Goal: Task Accomplishment & Management: Use online tool/utility

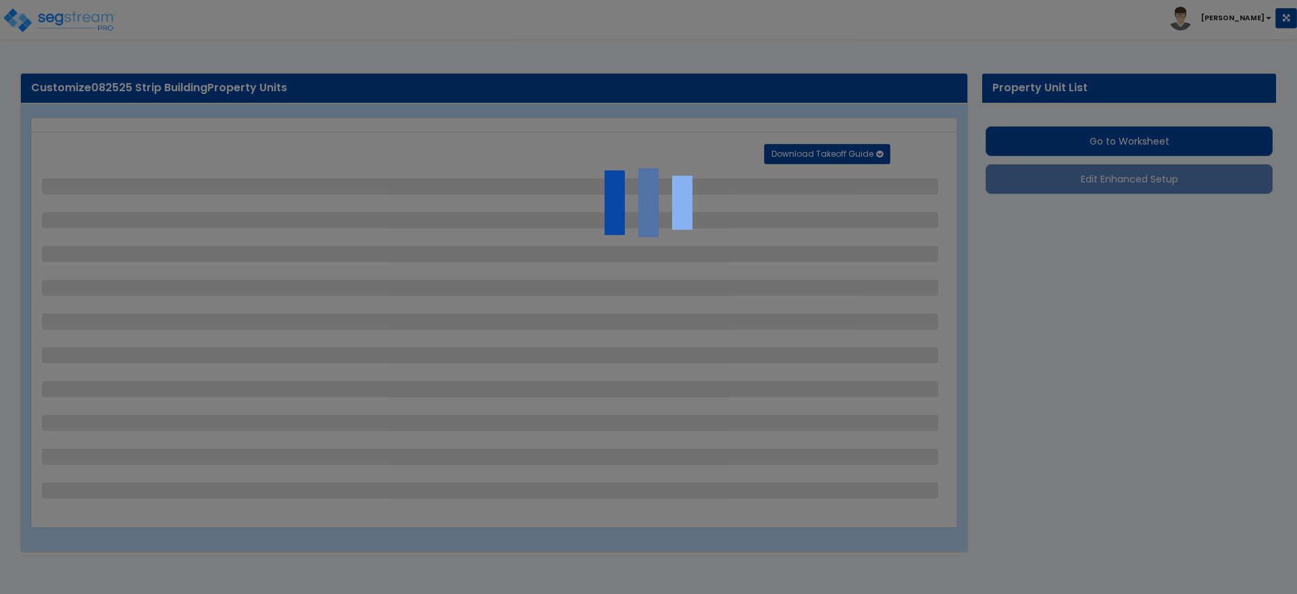
select select "2"
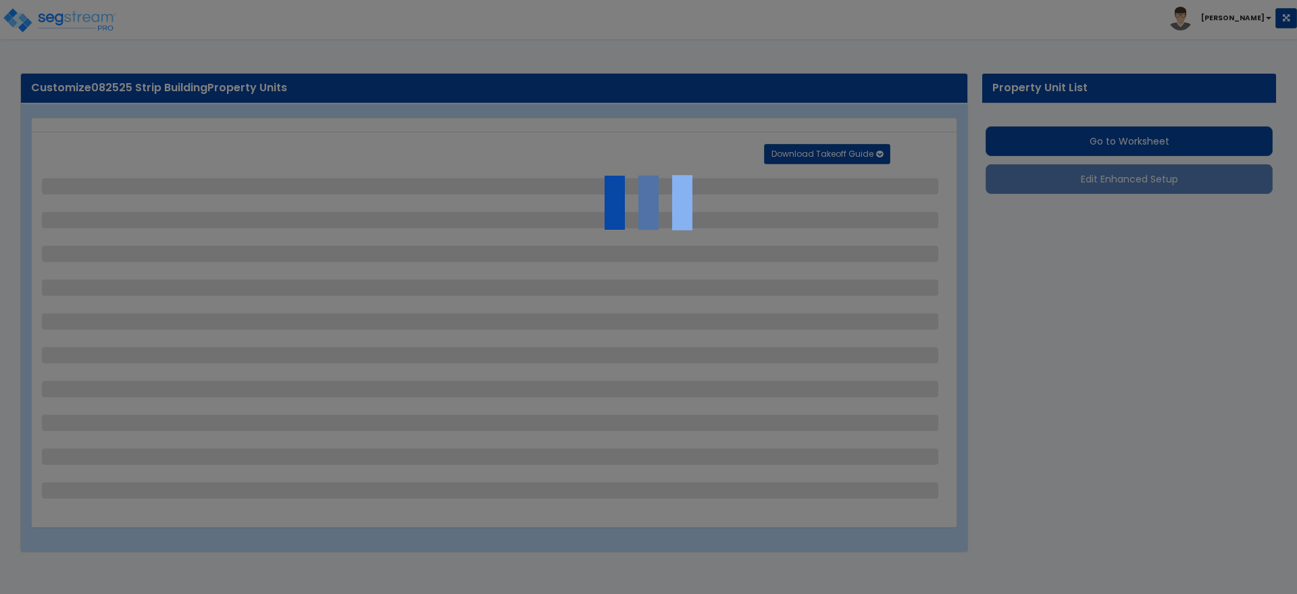
select select "1"
select select "2"
select select "1"
select select "3"
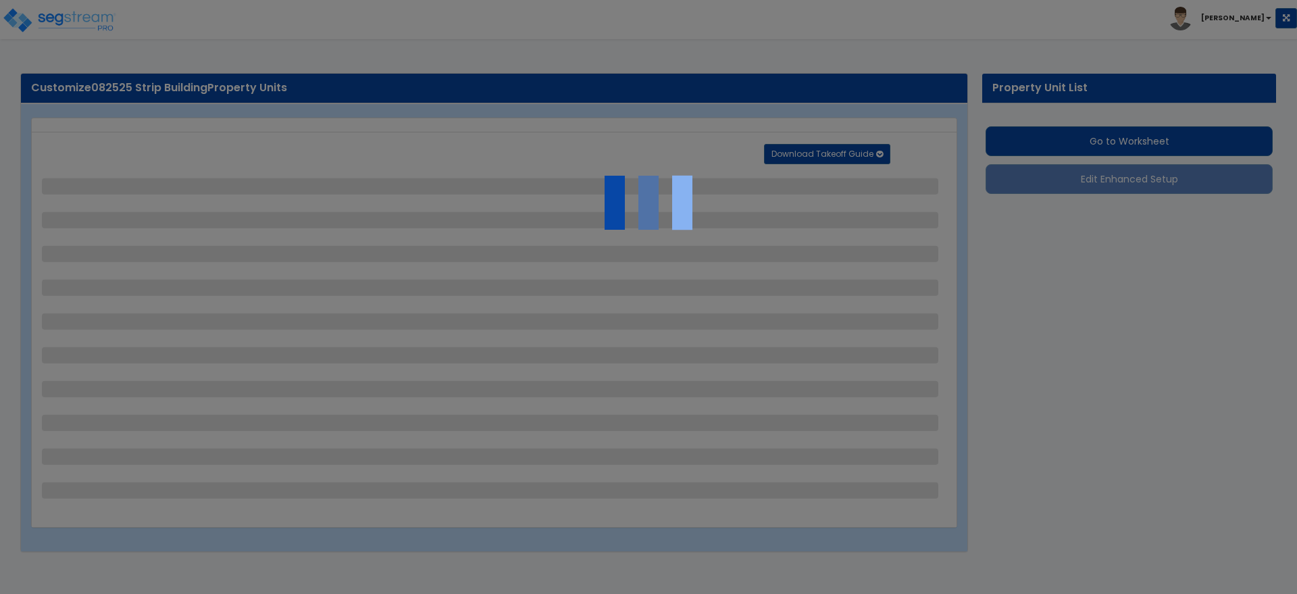
select select "2"
select select "1"
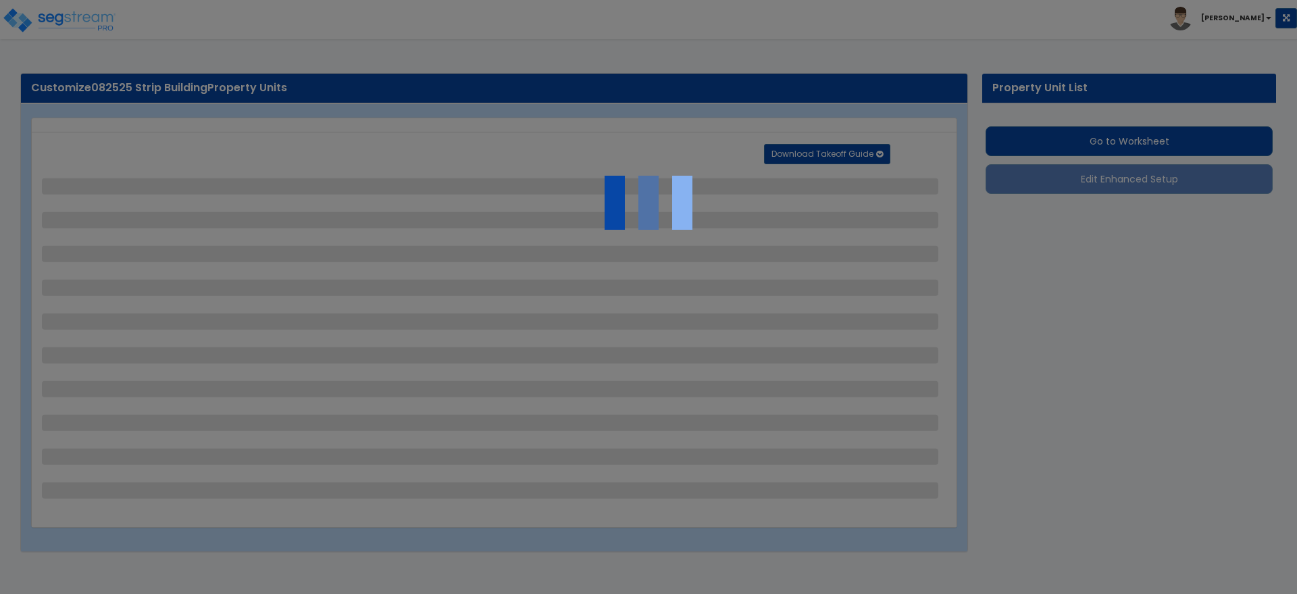
select select "5"
select select "2"
select select "3"
select select "1"
select select "3"
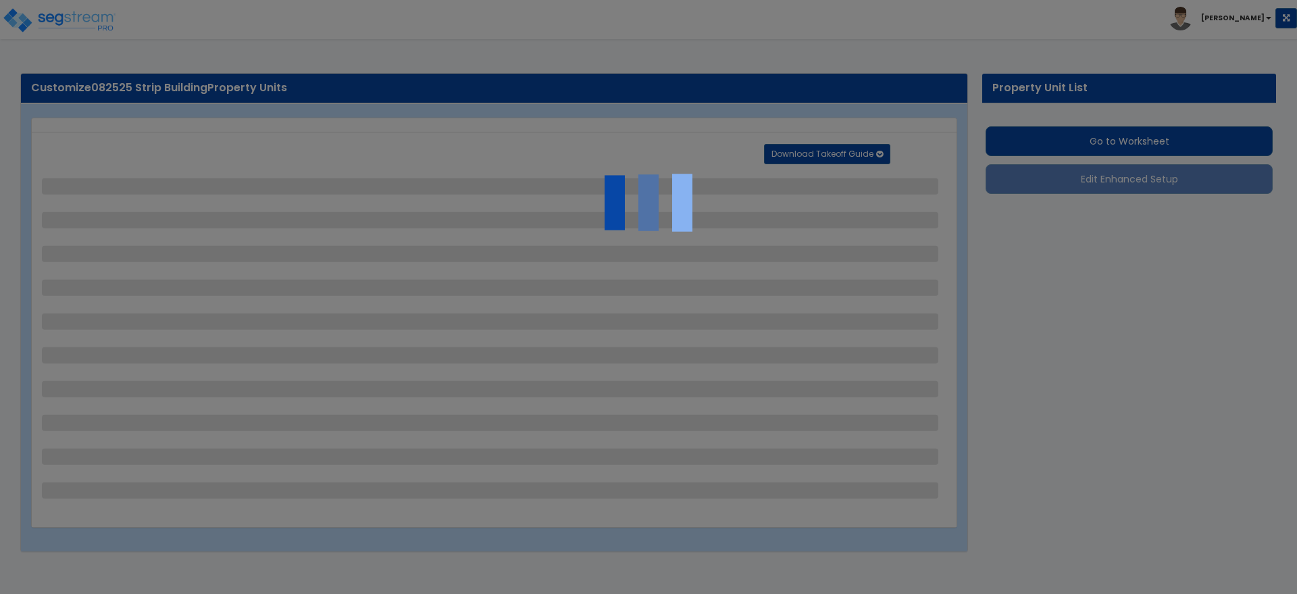
select select "1"
select select "4"
select select "2"
select select "1"
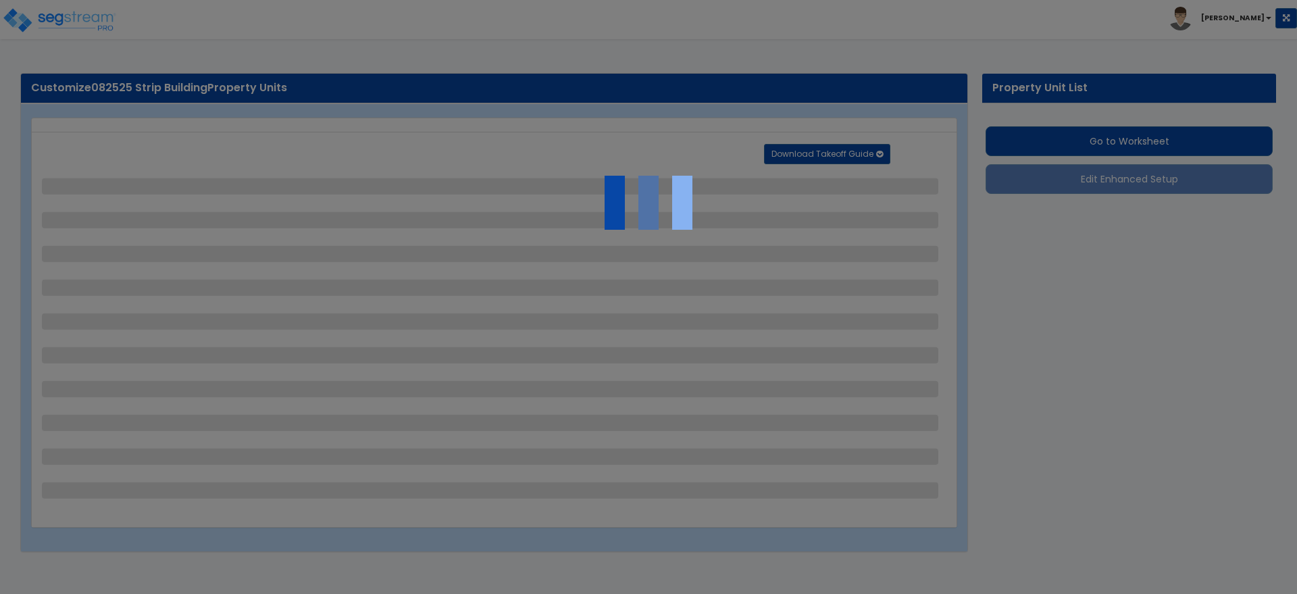
select select "2"
select select "3"
select select "2"
select select "1"
select select "2"
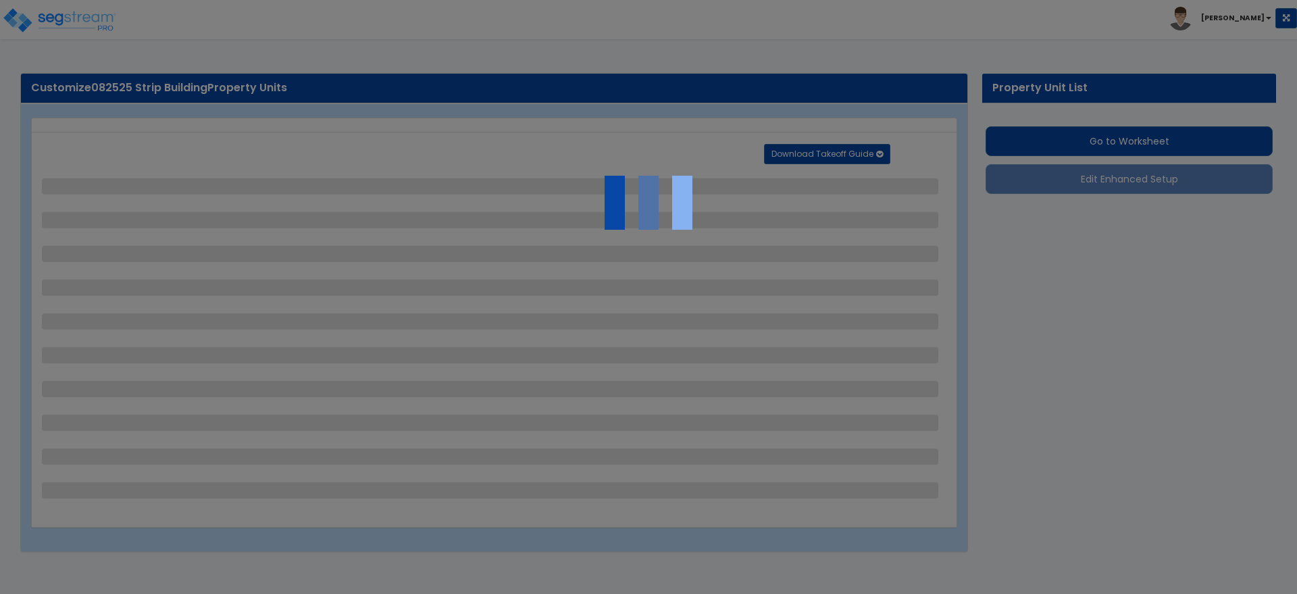
select select "3"
select select "5"
select select "1"
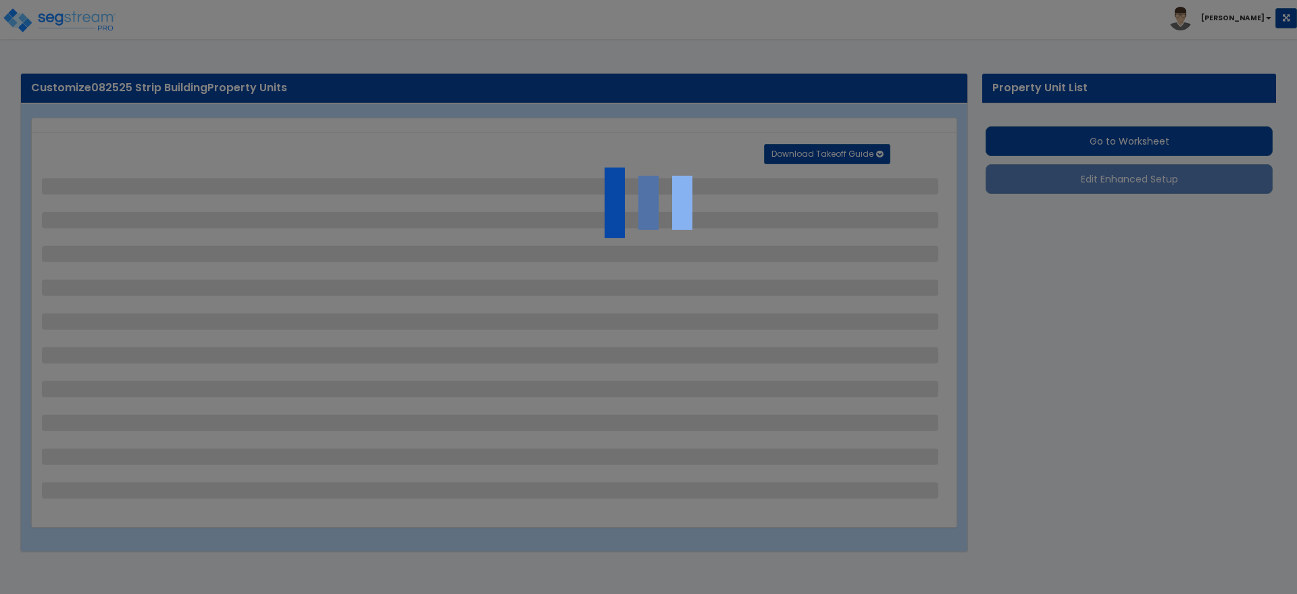
select select "13"
select select "1"
select select "2"
select select "1"
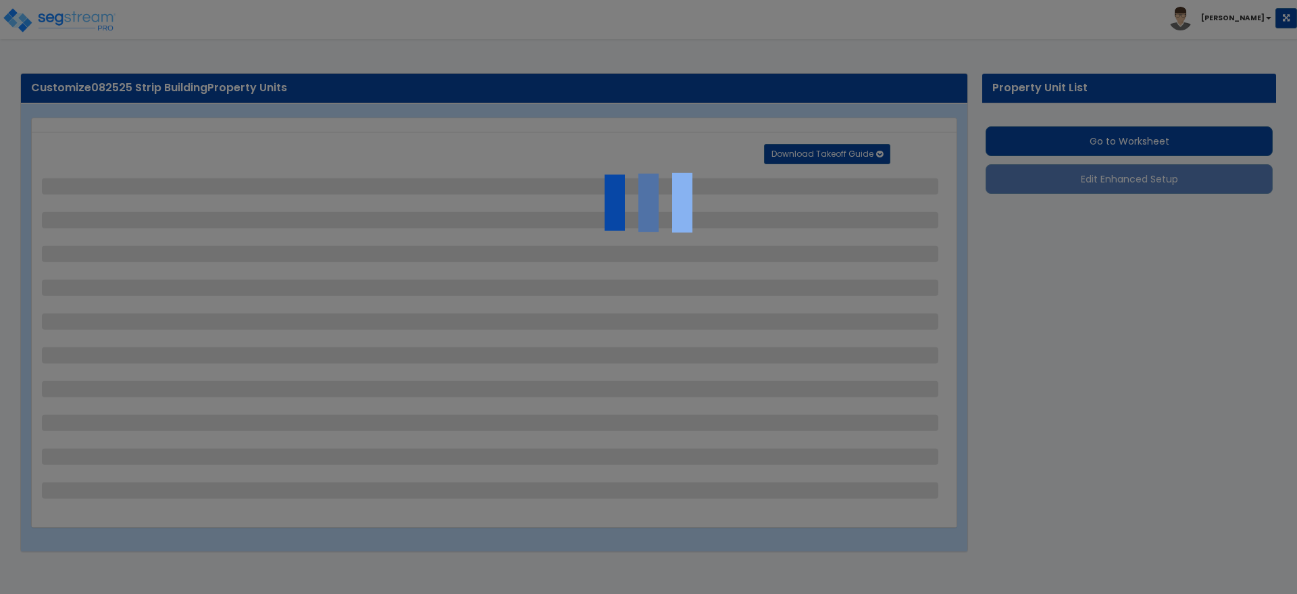
select select "1"
select select "3"
select select "1"
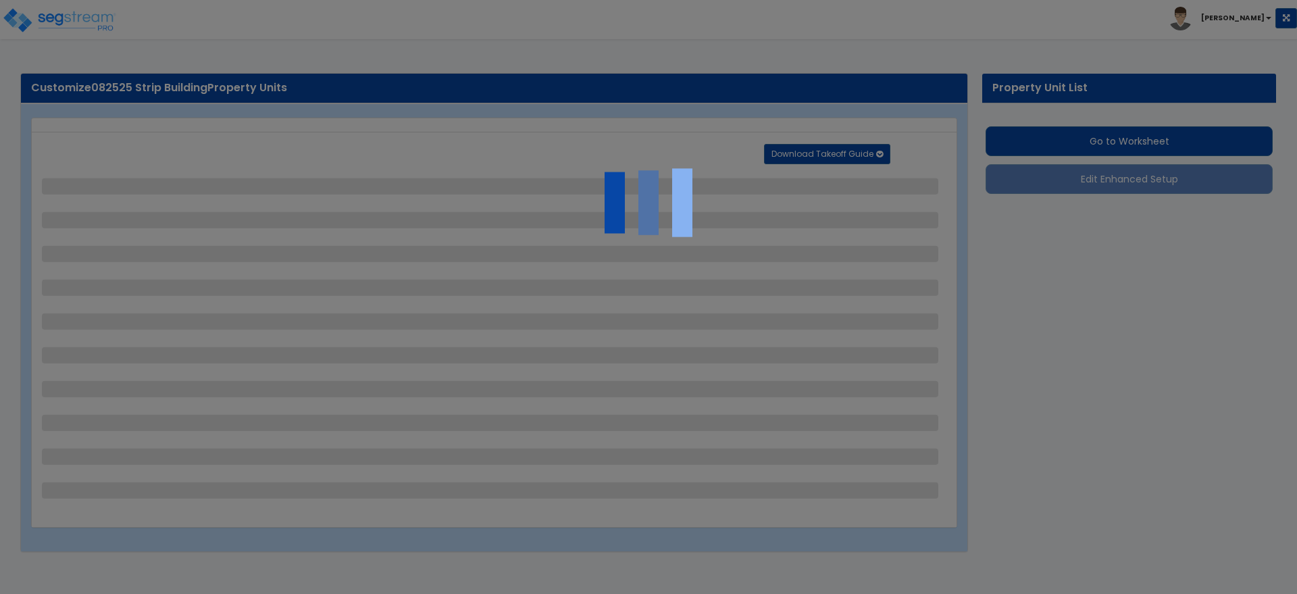
select select "1"
select select "4"
select select "1"
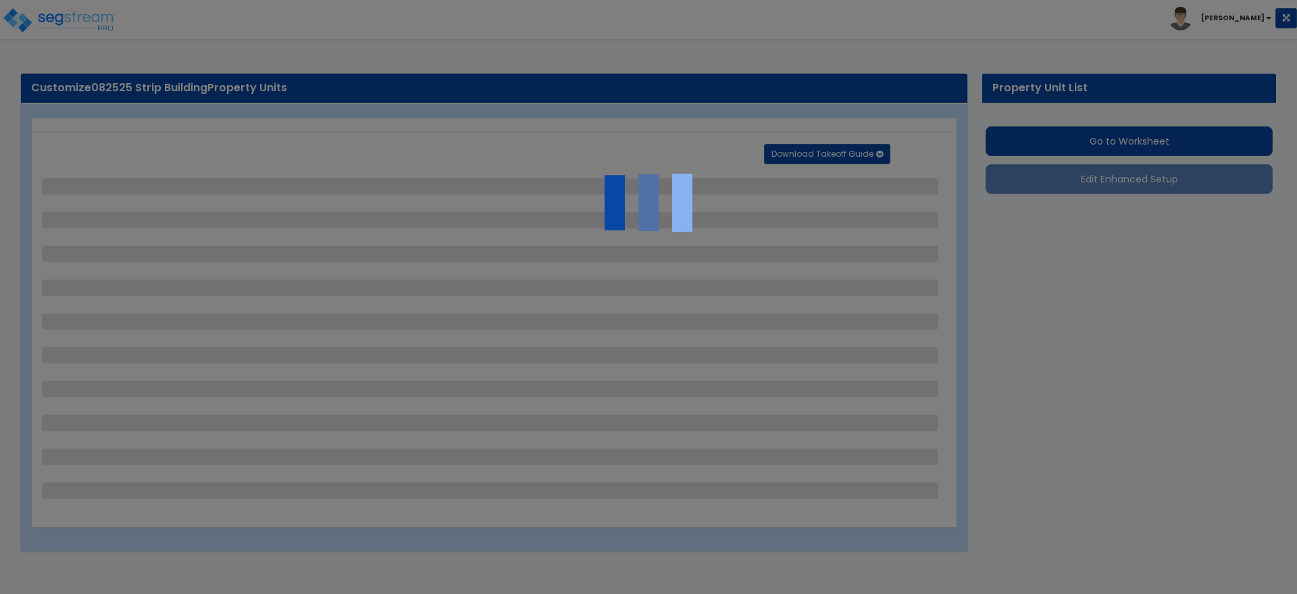
select select "1"
select select "3"
select select "1"
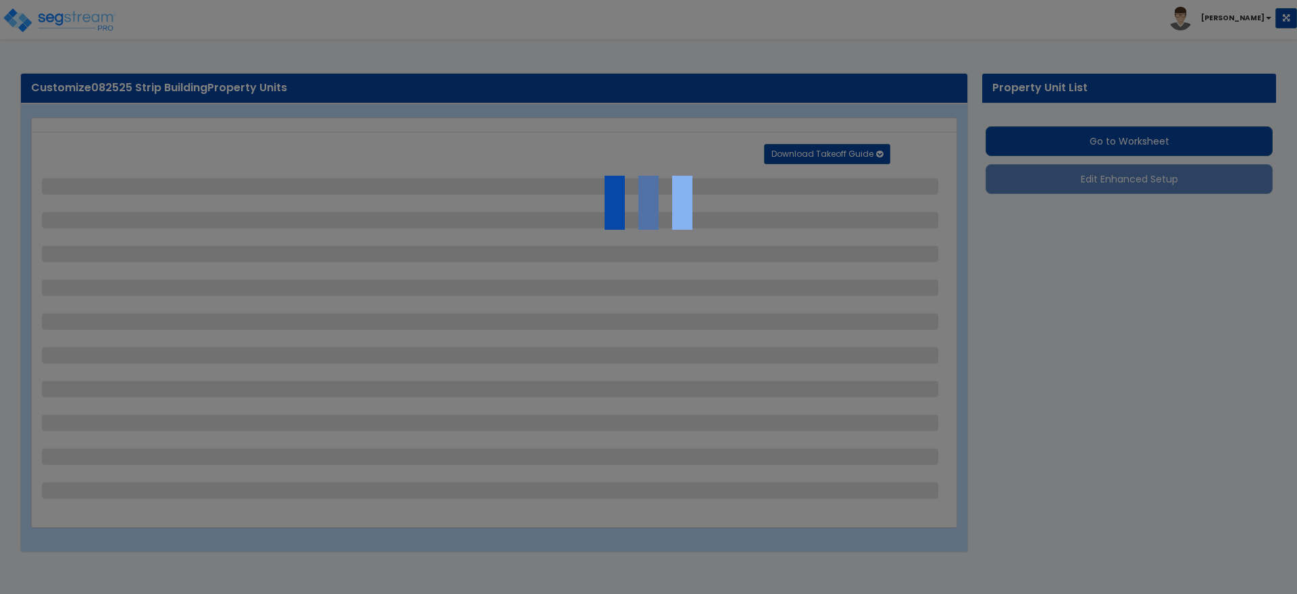
select select "2"
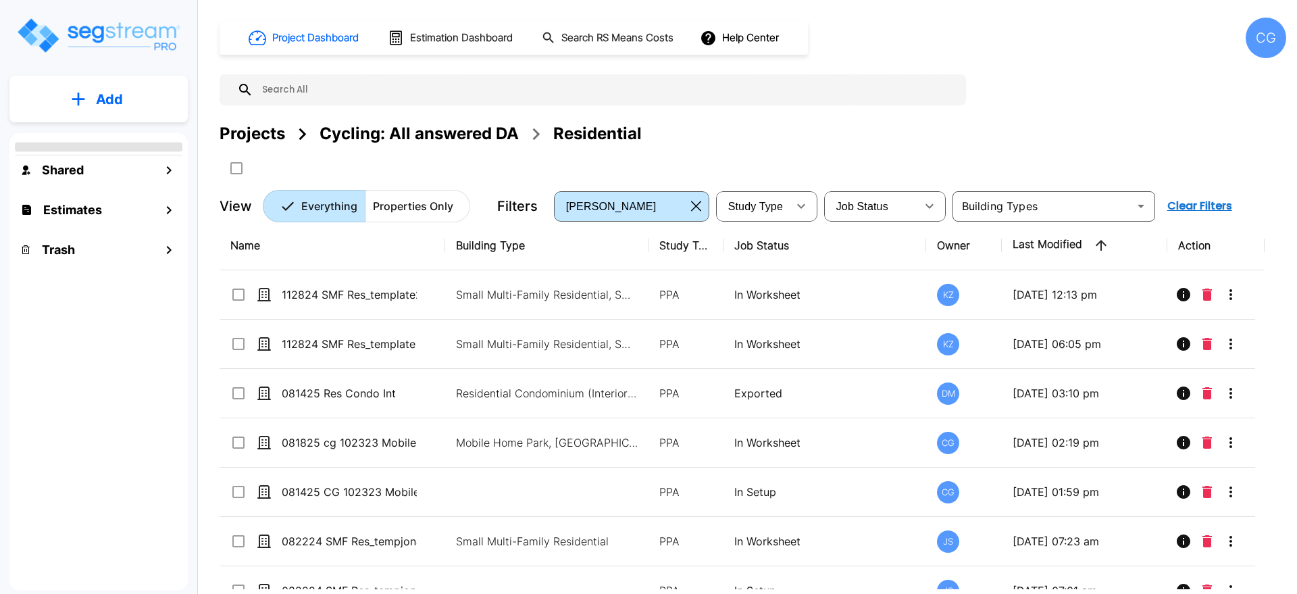
click at [1261, 32] on div "CG" at bounding box center [1265, 38] width 41 height 41
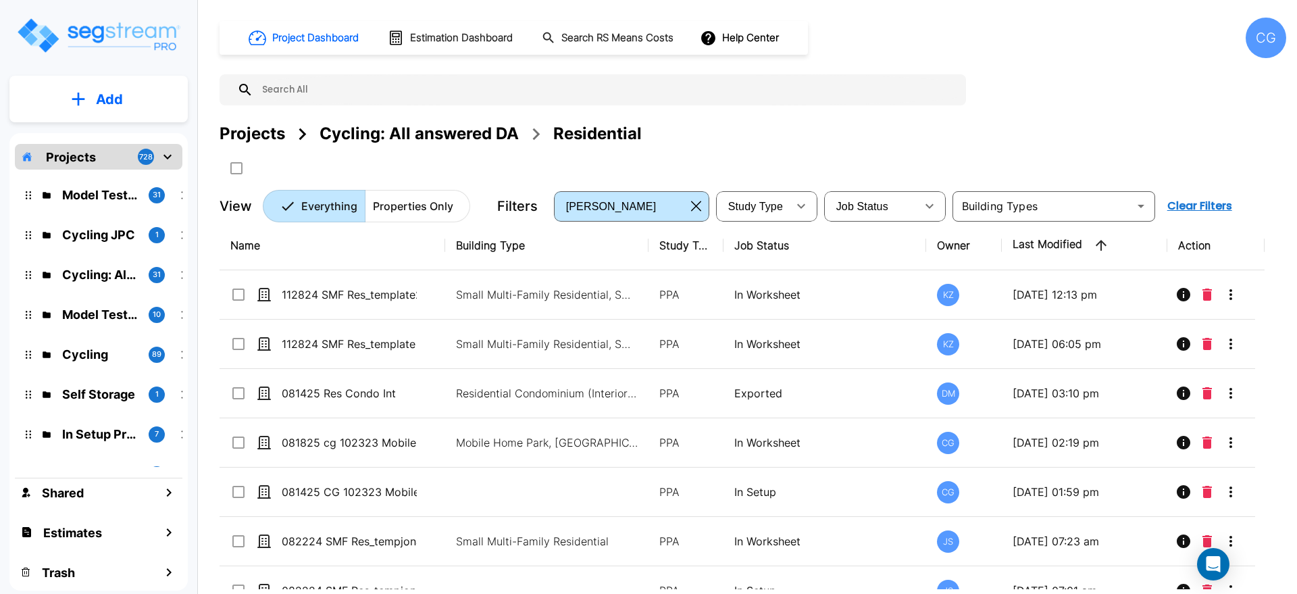
click at [1277, 33] on div "CG" at bounding box center [1265, 38] width 41 height 41
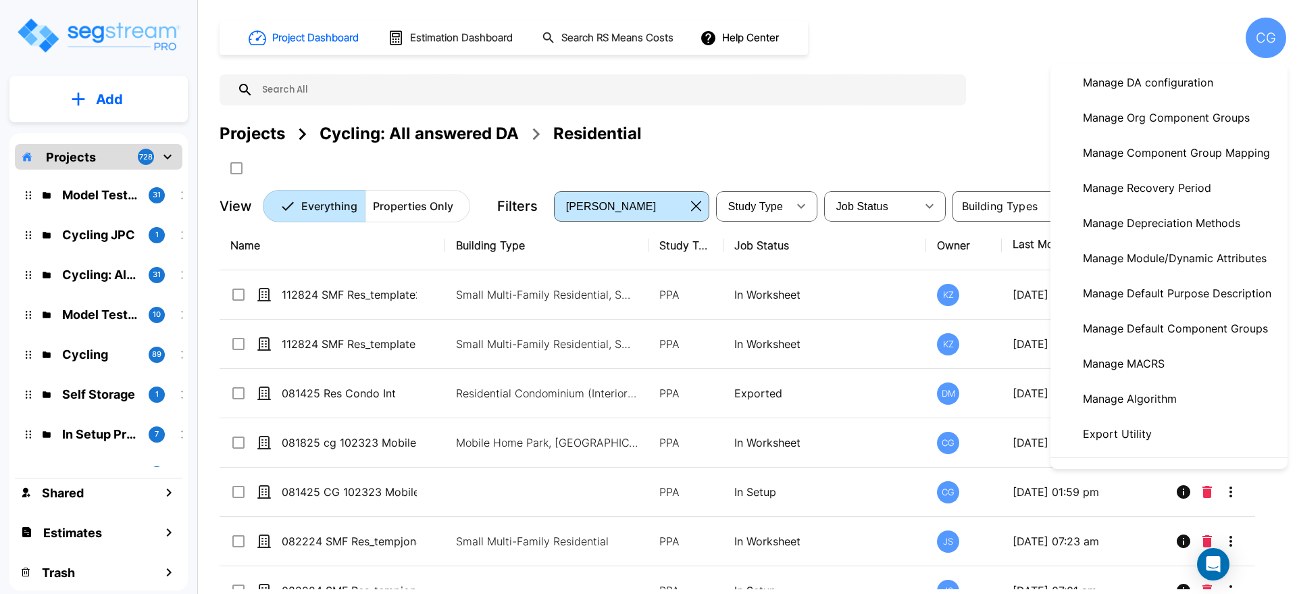
scroll to position [225, 0]
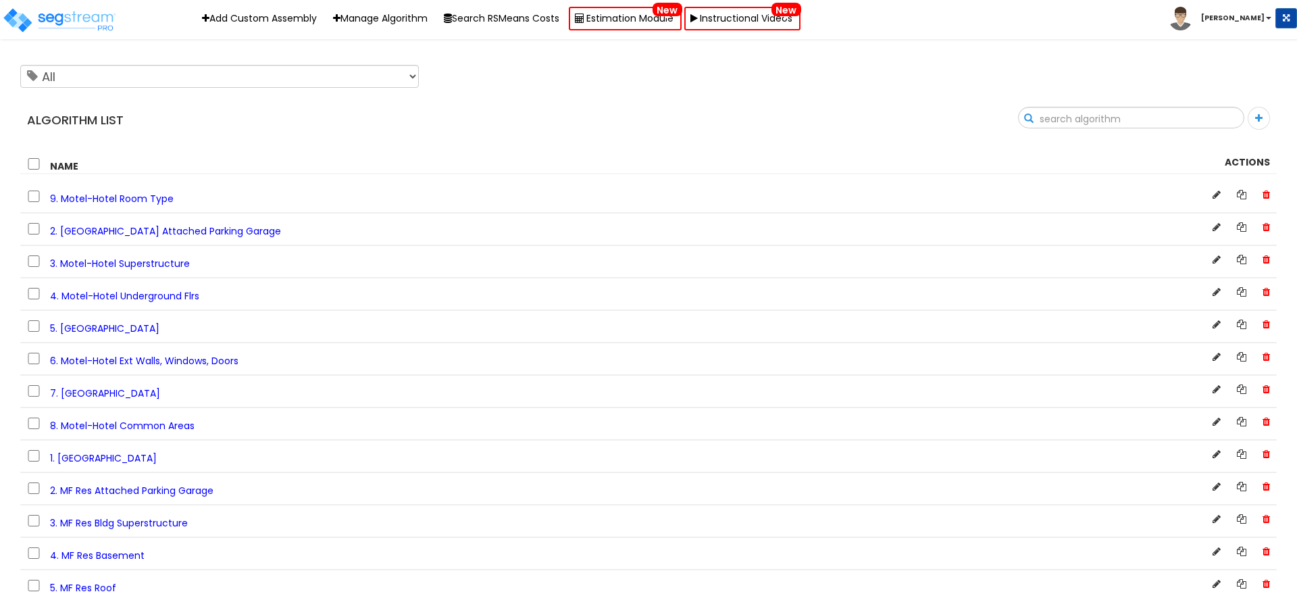
click at [1205, 118] on input "text" at bounding box center [1130, 118] width 225 height 23
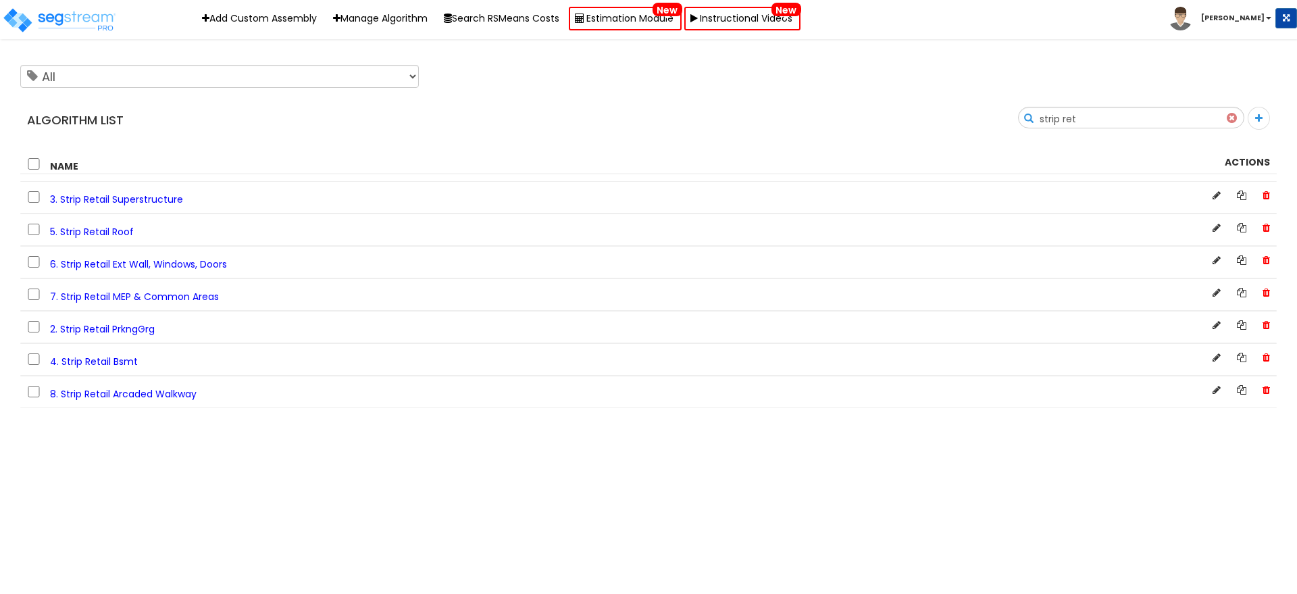
type input "strip ret"
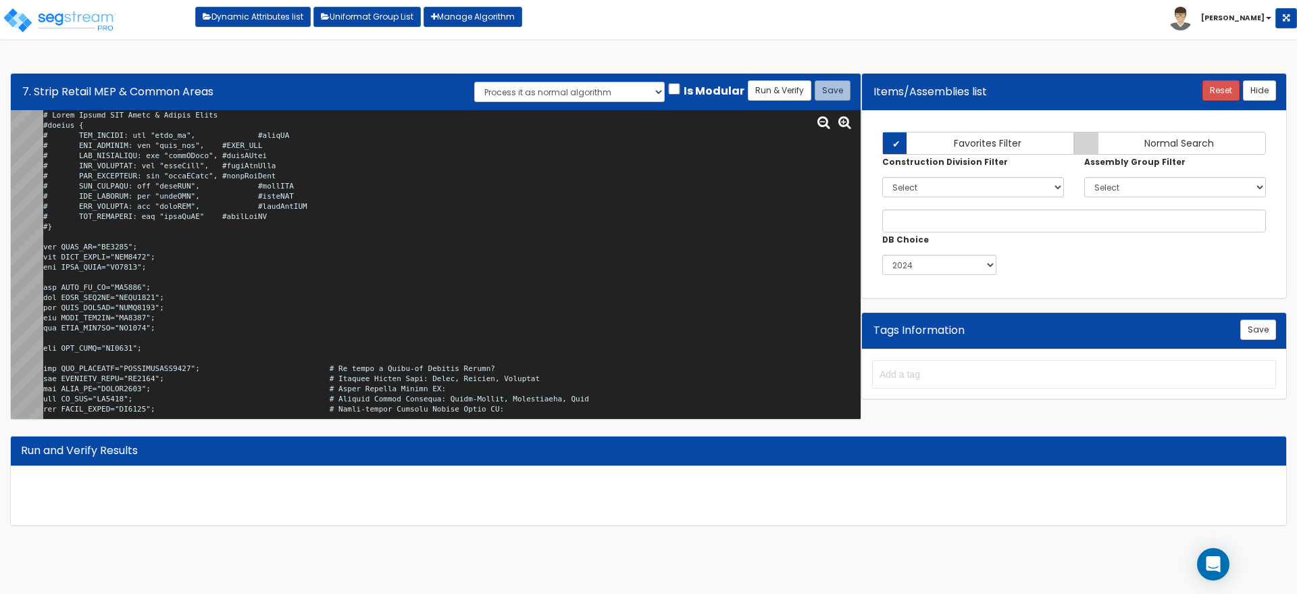
click at [514, 278] on textarea at bounding box center [451, 264] width 817 height 309
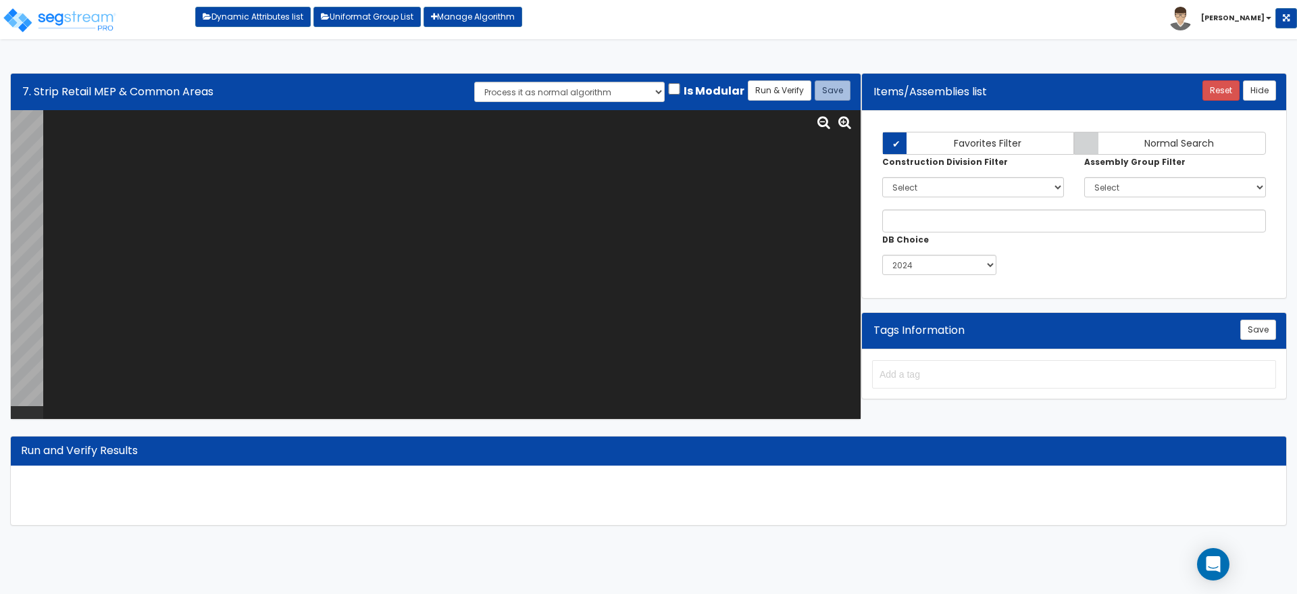
click at [249, 172] on textarea at bounding box center [451, 264] width 817 height 309
paste textarea "# Strip Retail MEP Mains & Common Areas #import { # IMP_TNNTSF: sum "tnnt_sf", …"
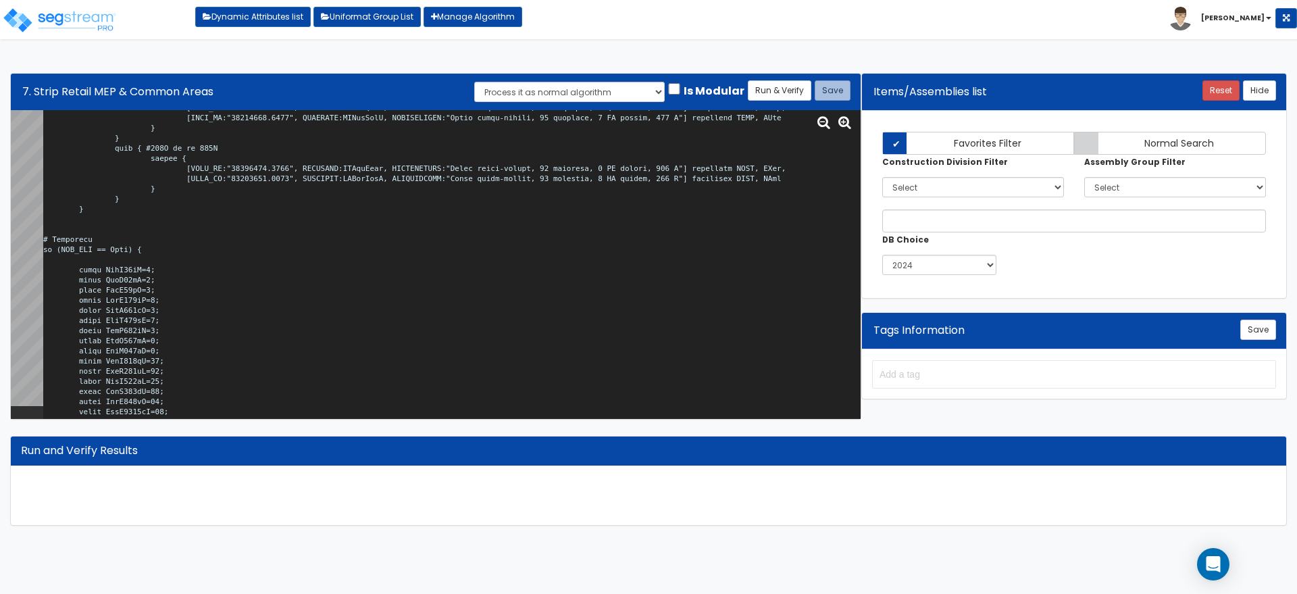
scroll to position [23626, 0]
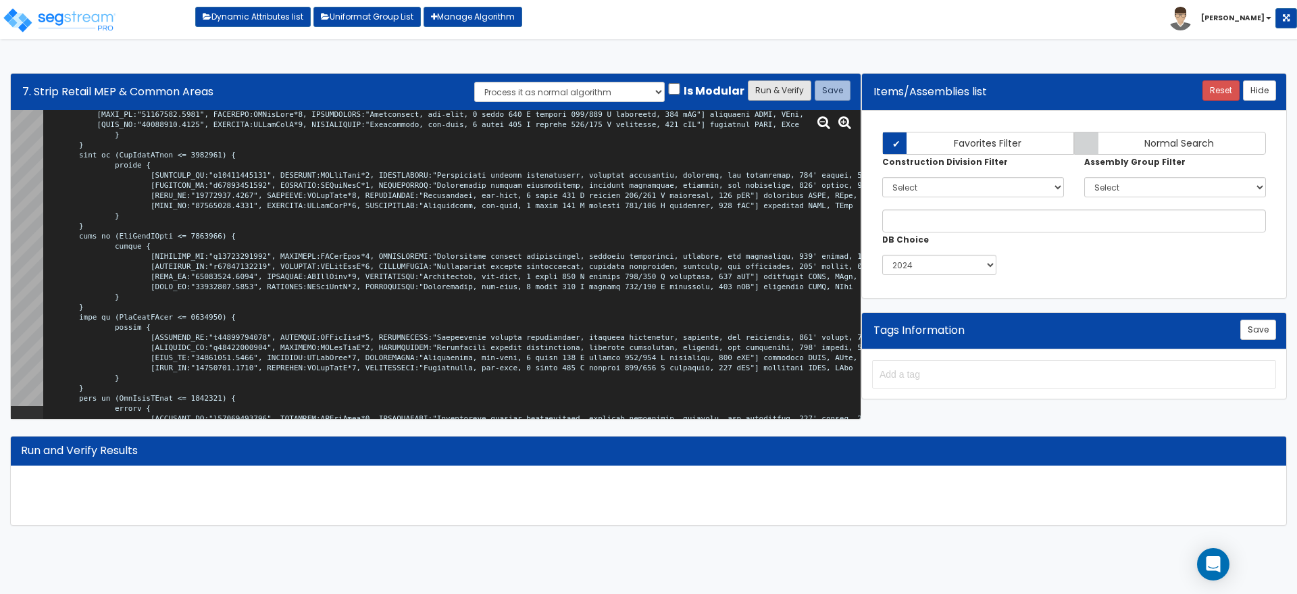
type textarea "# Strip Retail MEP Mains & Common Areas #import { # IMP_TNNTSF: sum "tnnt_sf", …"
click at [781, 84] on button "Run & Verify" at bounding box center [779, 90] width 63 height 20
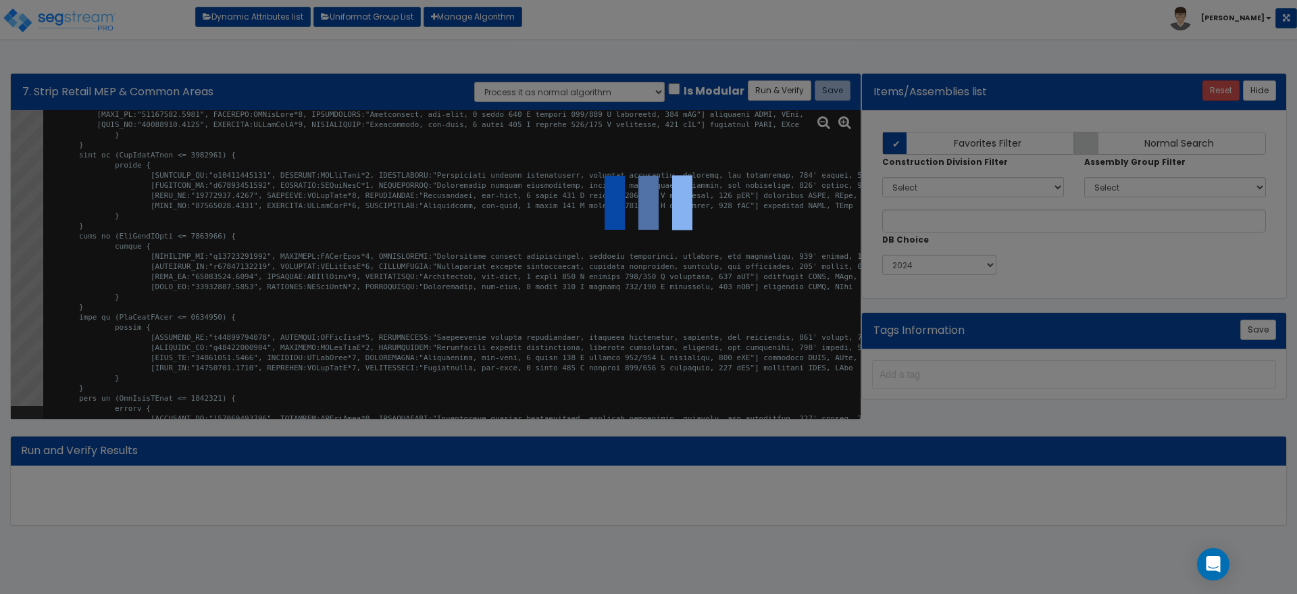
select select "0"
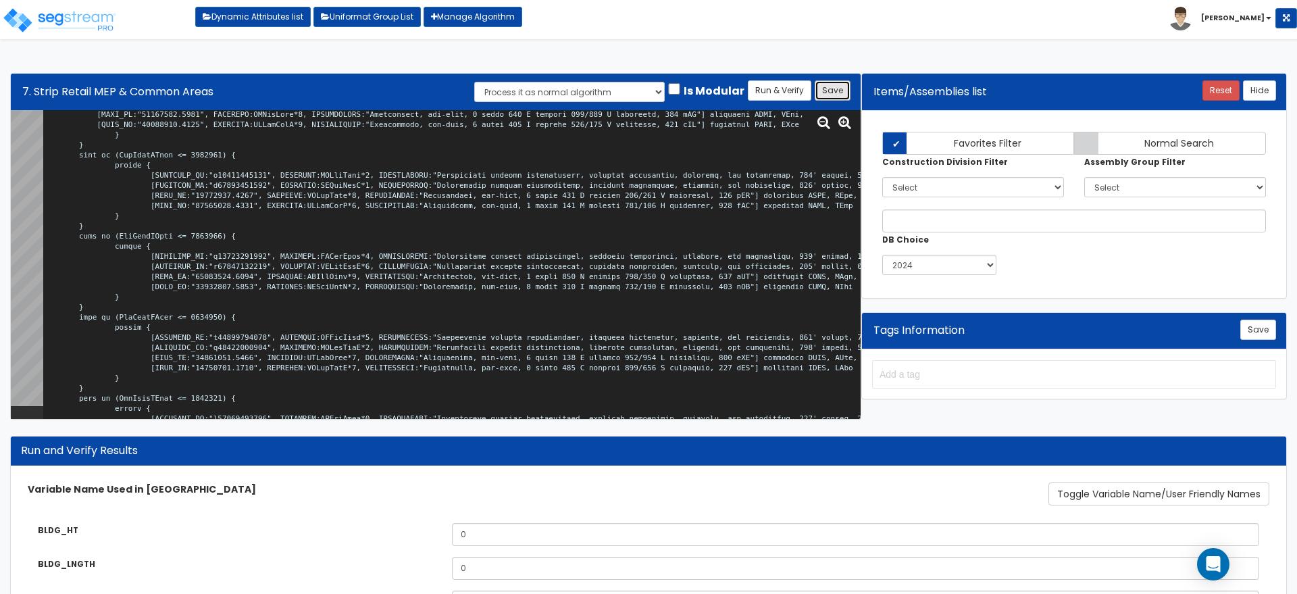
click at [833, 88] on button "Save" at bounding box center [833, 90] width 36 height 20
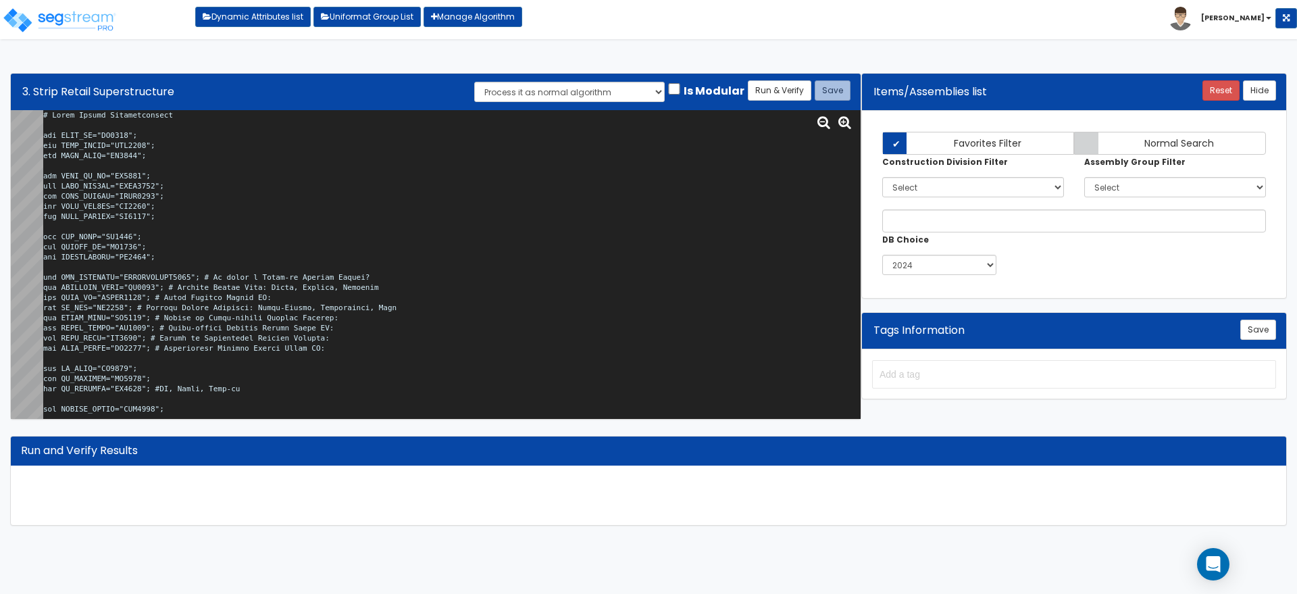
click at [329, 178] on textarea at bounding box center [451, 264] width 817 height 309
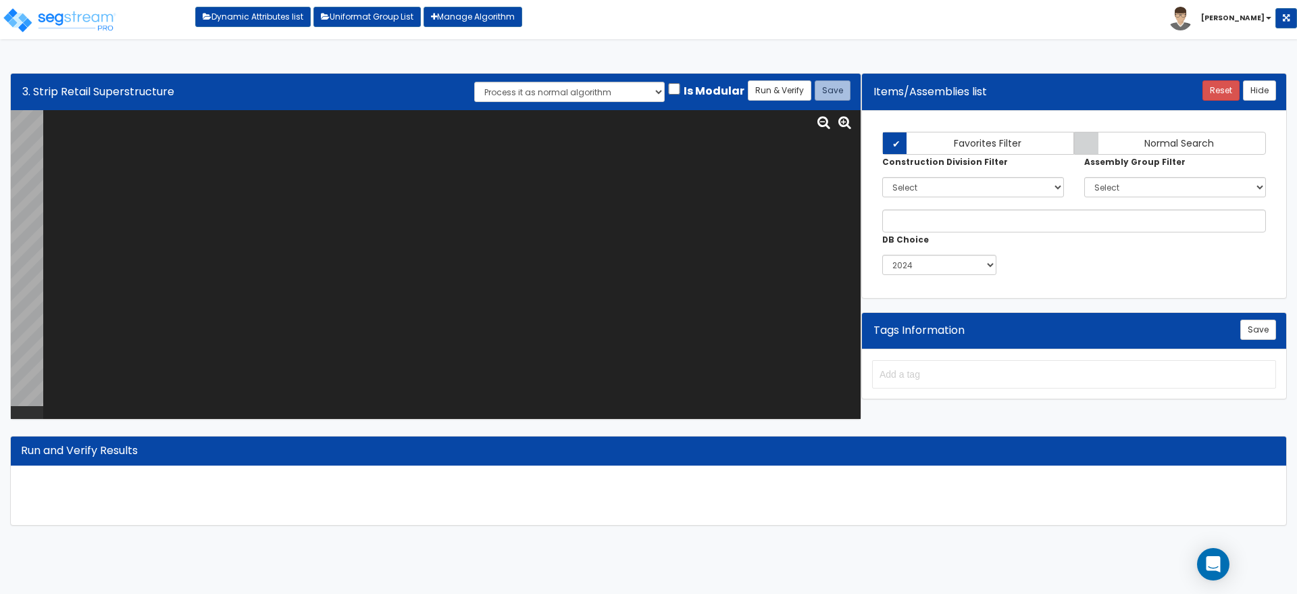
click at [240, 199] on textarea at bounding box center [451, 264] width 817 height 309
paste textarea "# Strip Retail Superstructure var BLDG_HT="WH0018"; var BLDG_LNGTH="MBL0000"; v…"
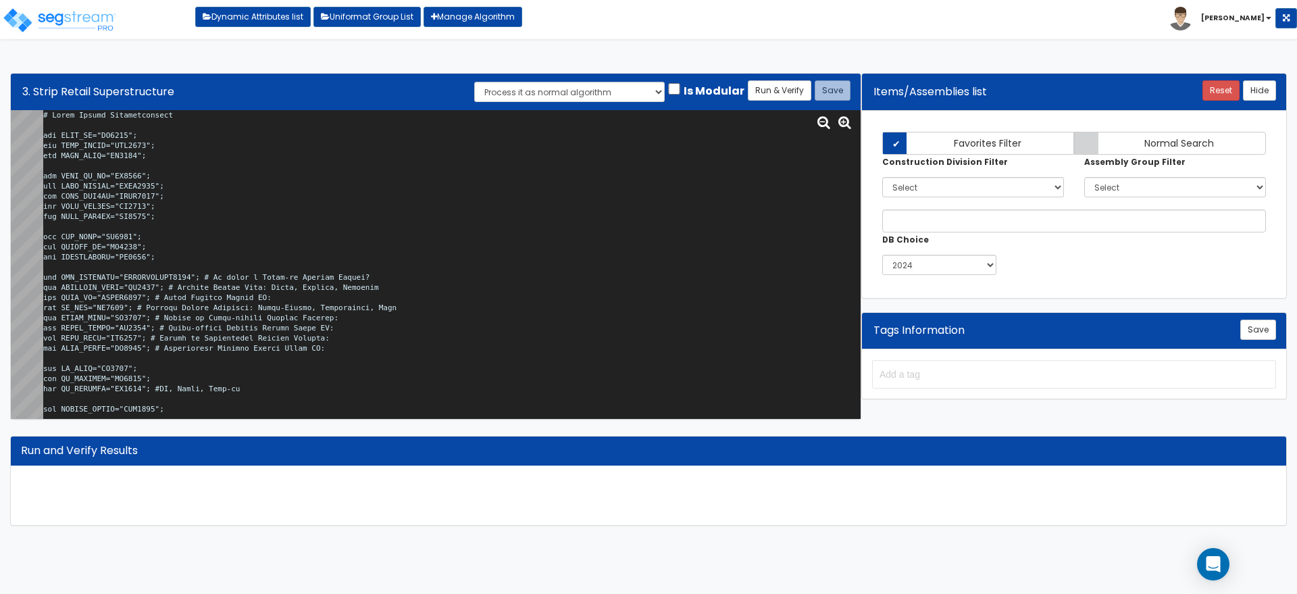
scroll to position [11739, 0]
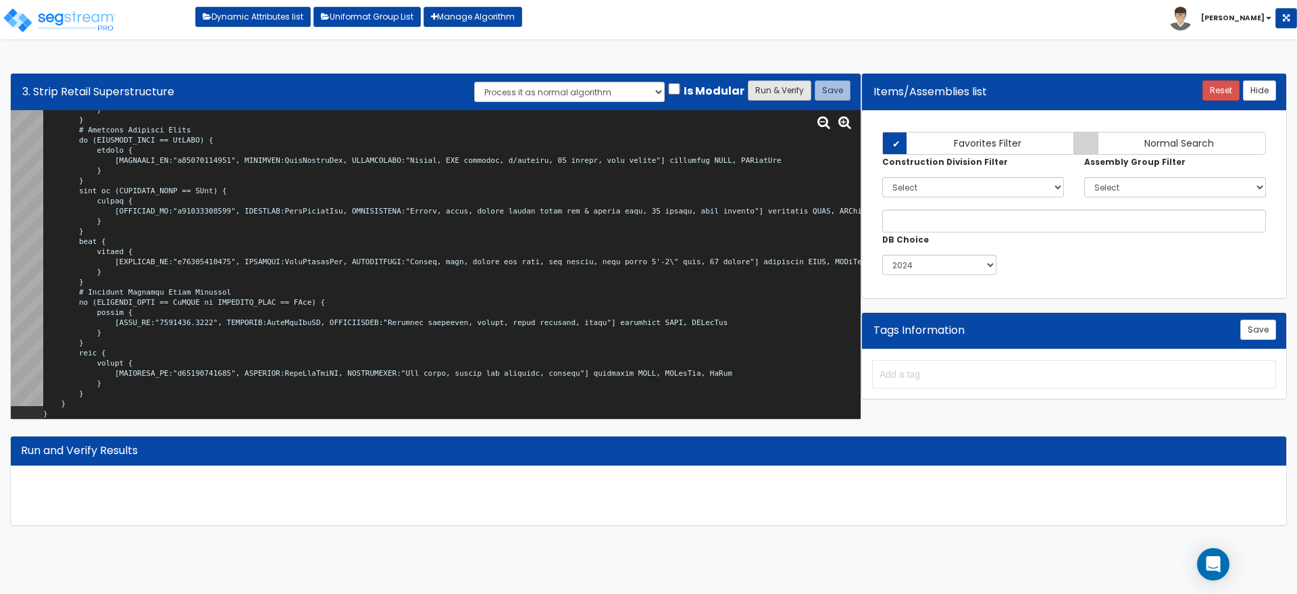
type textarea "# Strip Retail Superstructure var BLDG_HT="WH0018"; var BLDG_LNGTH="MBL0000"; v…"
click at [779, 88] on button "Run & Verify" at bounding box center [779, 90] width 63 height 20
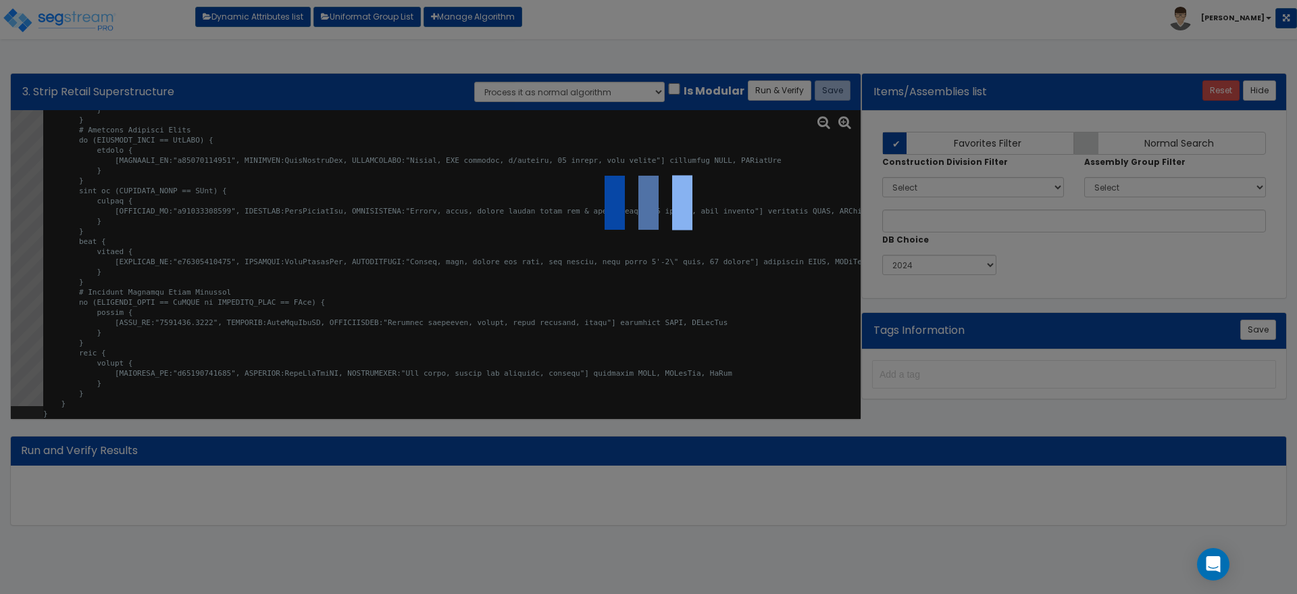
select select "0"
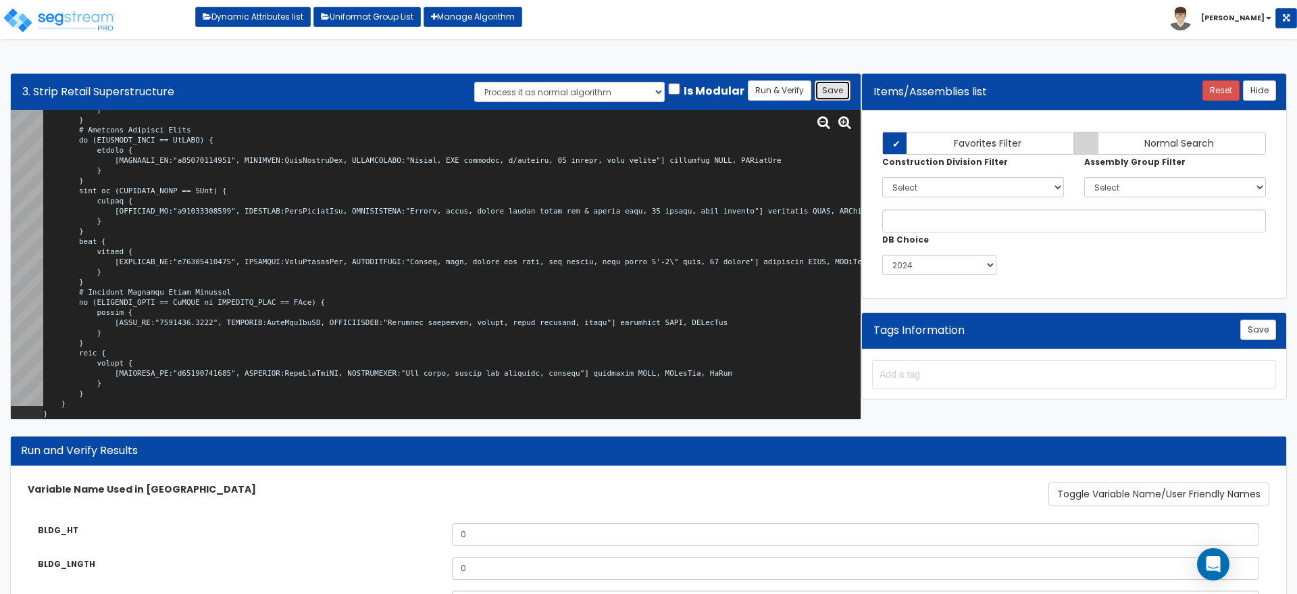
click at [824, 91] on button "Save" at bounding box center [833, 90] width 36 height 20
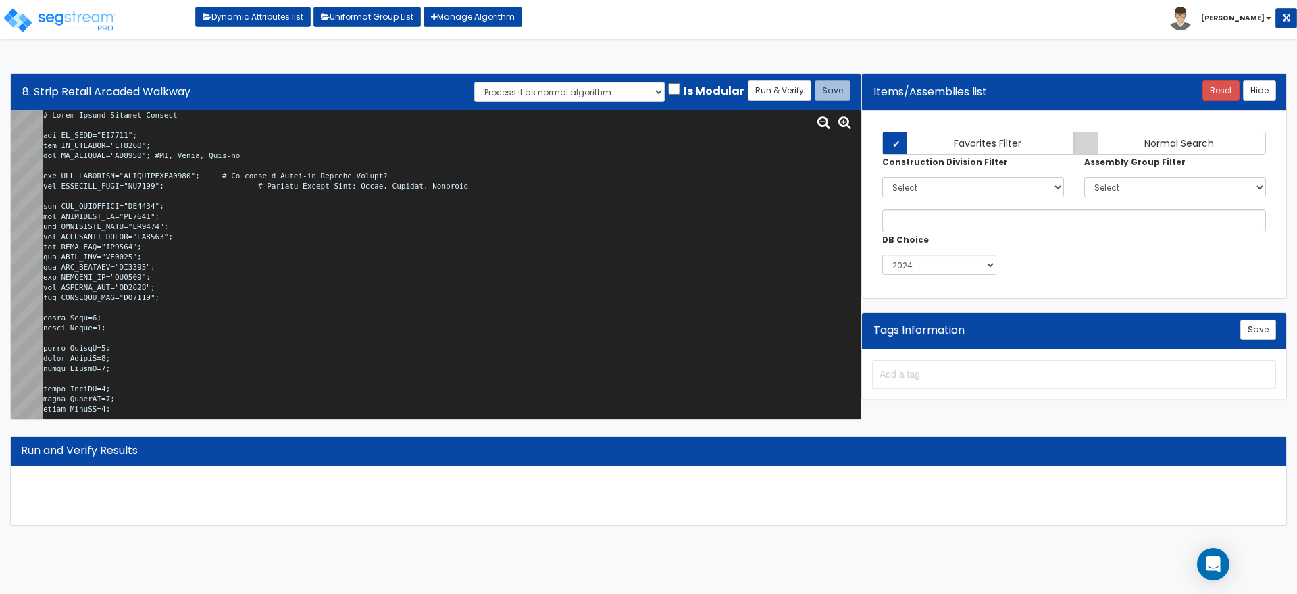
click at [294, 199] on textarea at bounding box center [451, 264] width 817 height 309
click at [300, 230] on textarea at bounding box center [451, 264] width 817 height 309
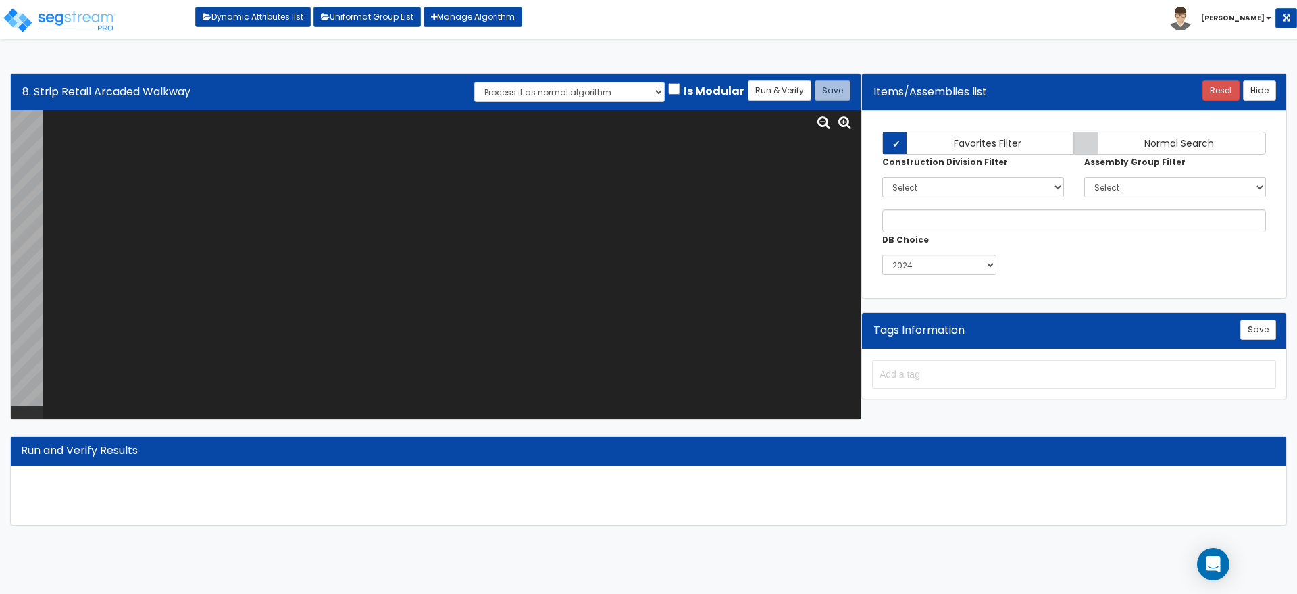
paste textarea "# Strip Retail Arcaded Walkway var ST_COMP="BU0022"; var ST_COMPWPG="BU0036"; v…"
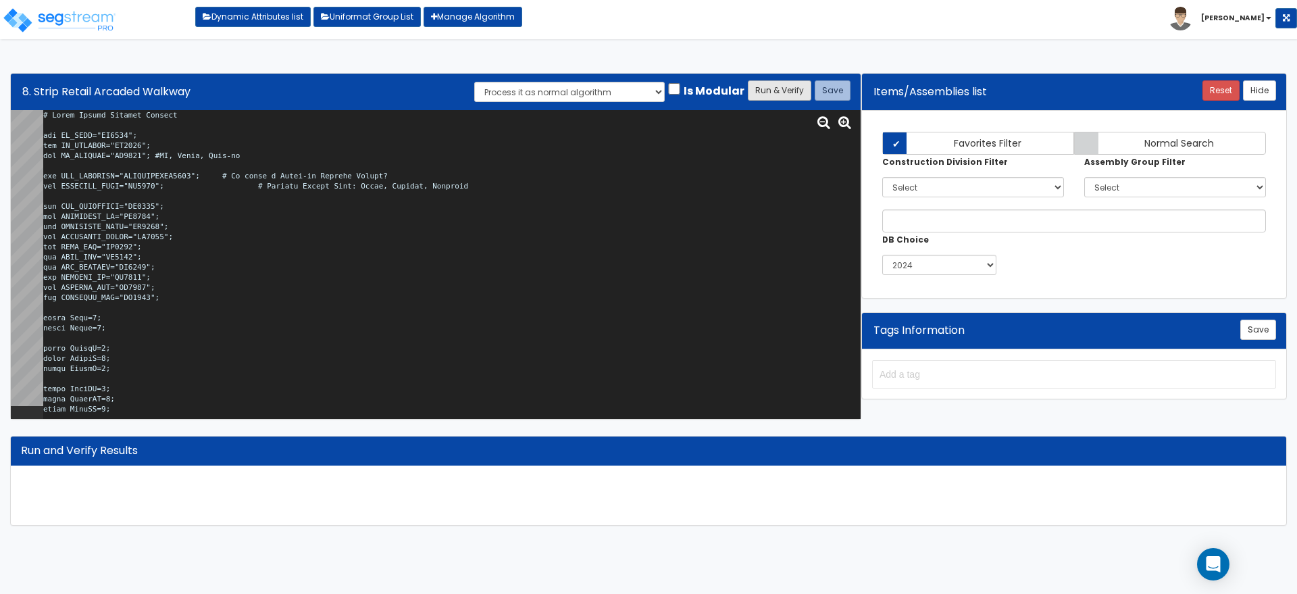
type textarea "# Strip Retail Arcaded Walkway var ST_COMP="BU0022"; var ST_COMPWPG="BU0036"; v…"
click at [781, 92] on button "Run & Verify" at bounding box center [779, 90] width 63 height 20
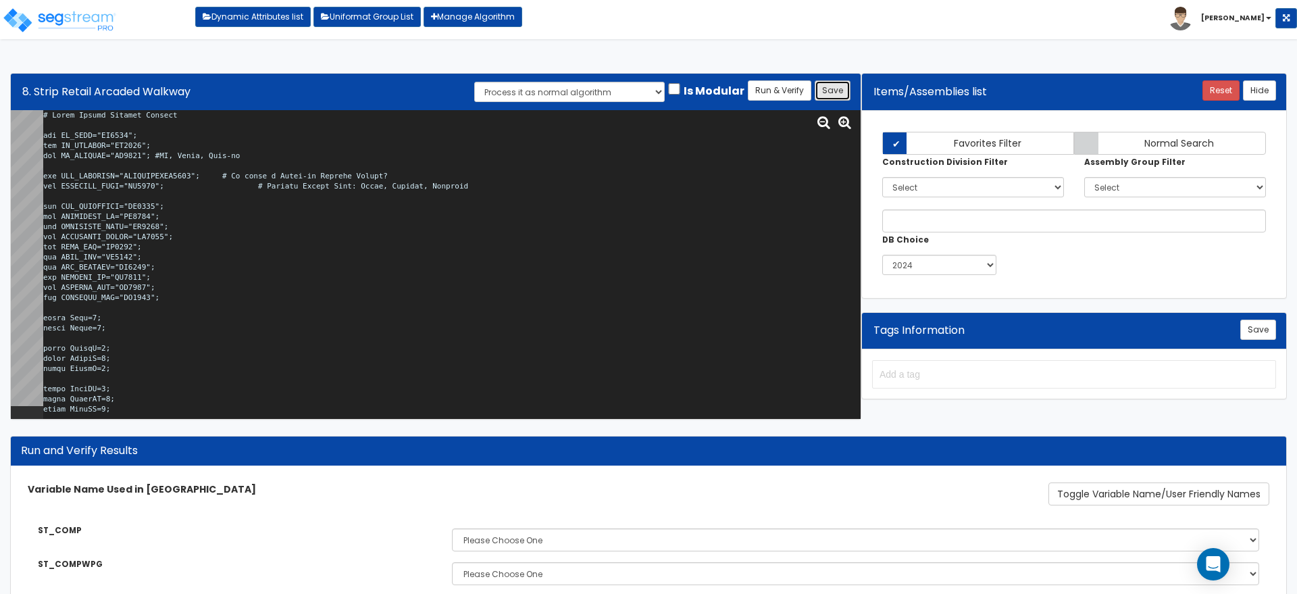
click at [838, 89] on button "Save" at bounding box center [833, 90] width 36 height 20
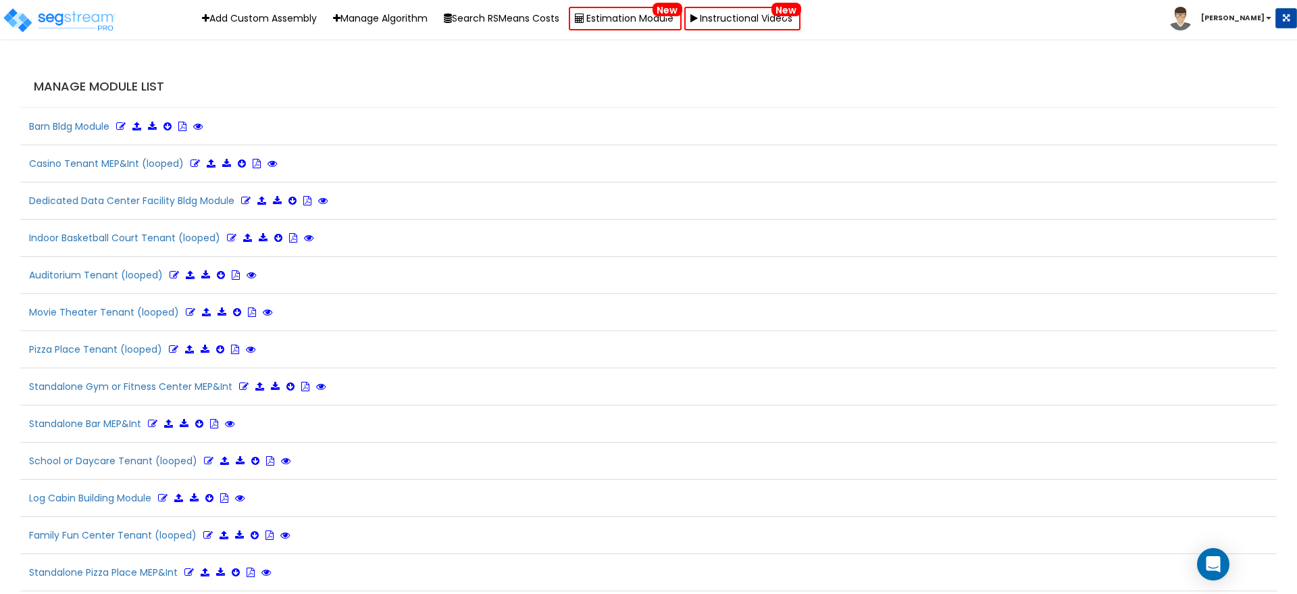
scroll to position [3024, 0]
